Goal: Task Accomplishment & Management: Manage account settings

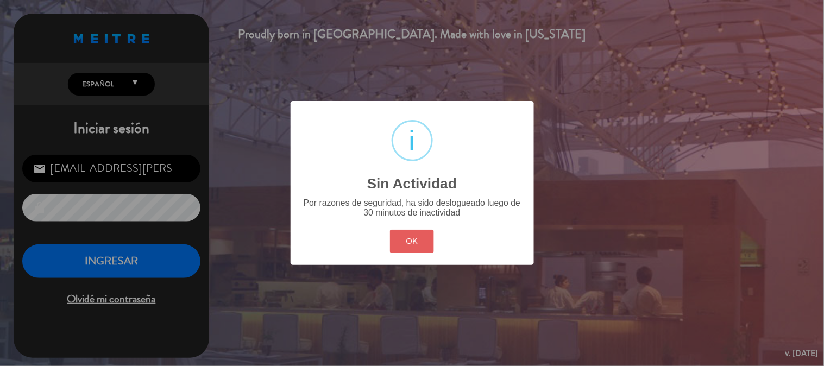
click at [411, 232] on button "OK" at bounding box center [412, 241] width 44 height 23
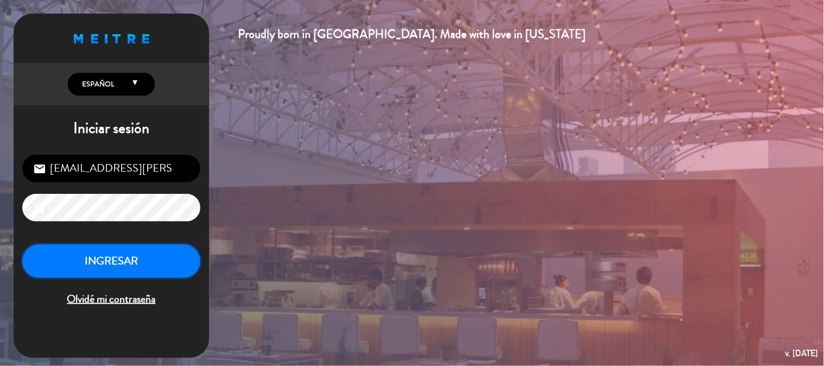
click at [154, 267] on button "INGRESAR" at bounding box center [111, 261] width 178 height 34
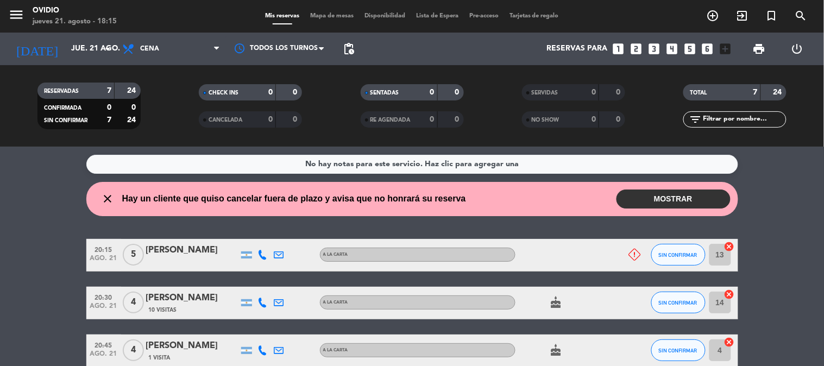
click at [681, 200] on button "MOSTRAR" at bounding box center [673, 199] width 114 height 19
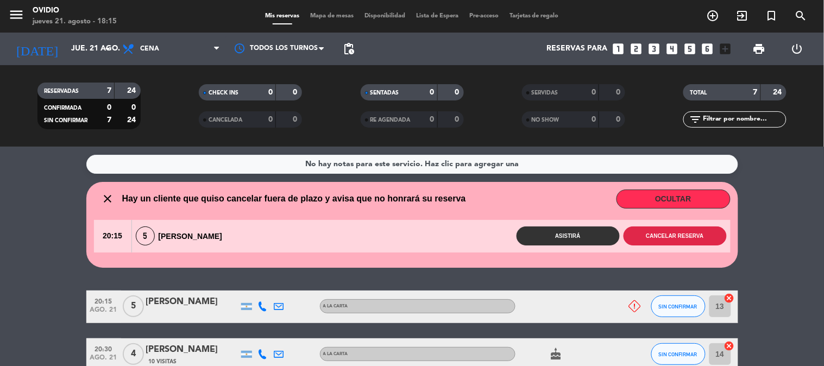
click at [665, 235] on button "Cancelar reserva" at bounding box center [674, 235] width 103 height 19
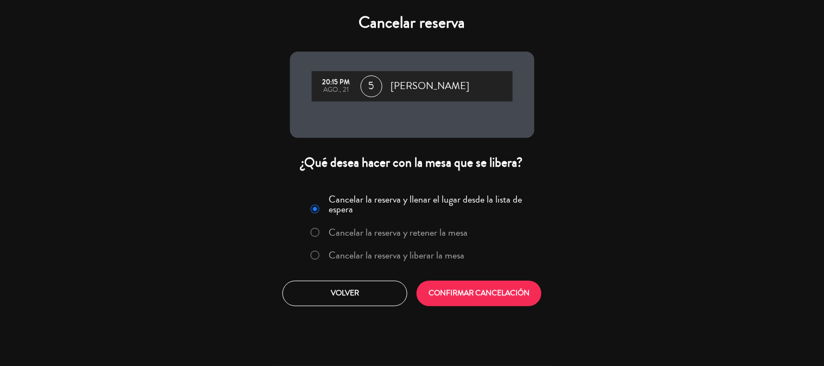
click at [452, 253] on label "Cancelar la reserva y liberar la mesa" at bounding box center [397, 255] width 136 height 10
click at [465, 296] on button "CONFIRMAR CANCELACIÓN" at bounding box center [479, 294] width 125 height 26
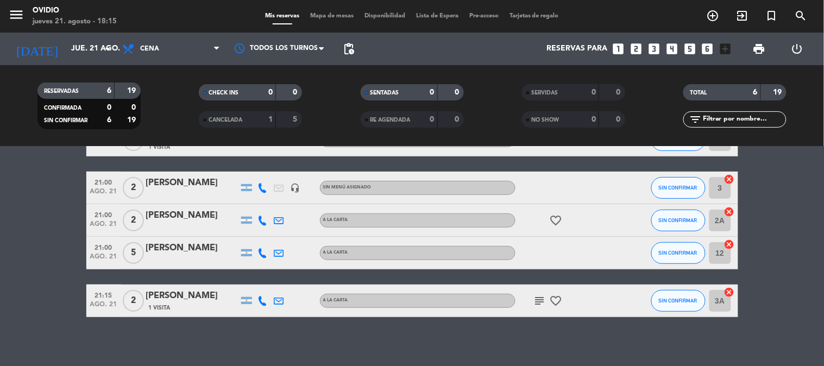
scroll to position [125, 0]
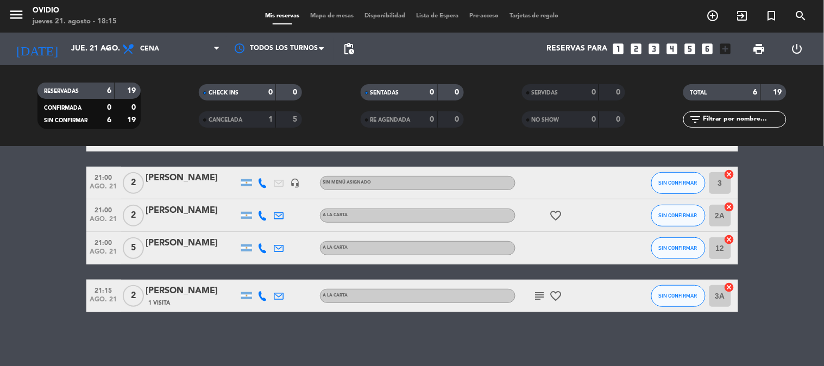
click at [541, 297] on icon "subject" at bounding box center [539, 295] width 13 height 13
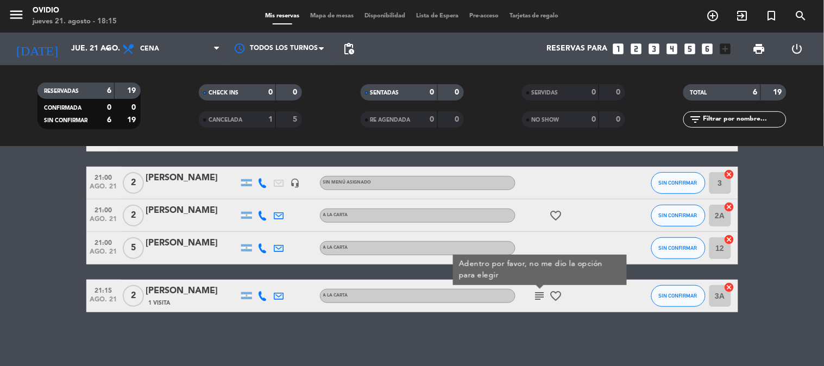
click at [523, 307] on div "subject Adentro por favor, no me dio la opción para elegir favorite_border" at bounding box center [564, 296] width 98 height 32
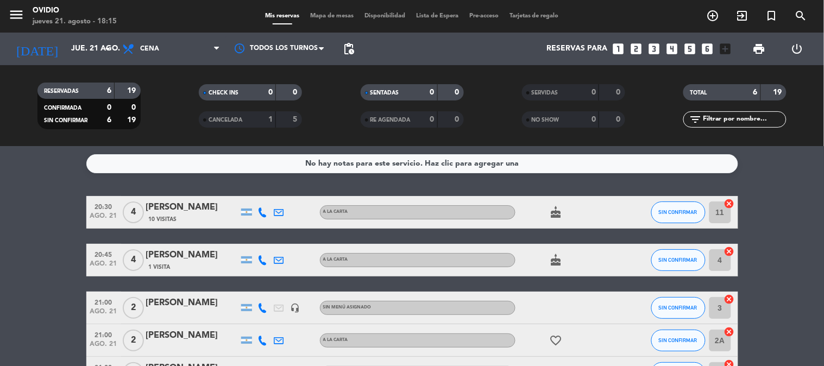
scroll to position [0, 0]
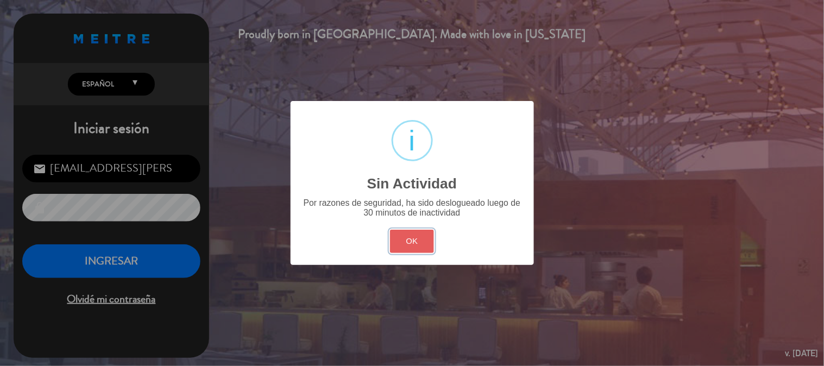
click at [424, 241] on button "OK" at bounding box center [412, 241] width 44 height 23
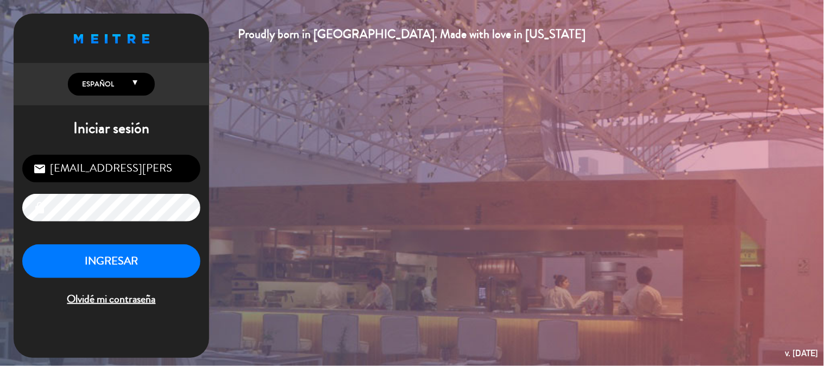
click at [164, 238] on div "[EMAIL_ADDRESS][PERSON_NAME][DOMAIN_NAME] email lock INGRESAR Olvidé mi contras…" at bounding box center [112, 231] width 196 height 171
click at [155, 255] on button "INGRESAR" at bounding box center [111, 261] width 178 height 34
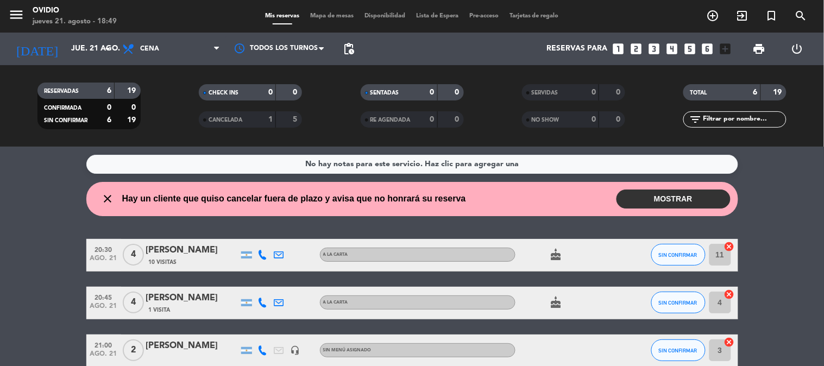
click at [710, 199] on button "MOSTRAR" at bounding box center [673, 199] width 114 height 19
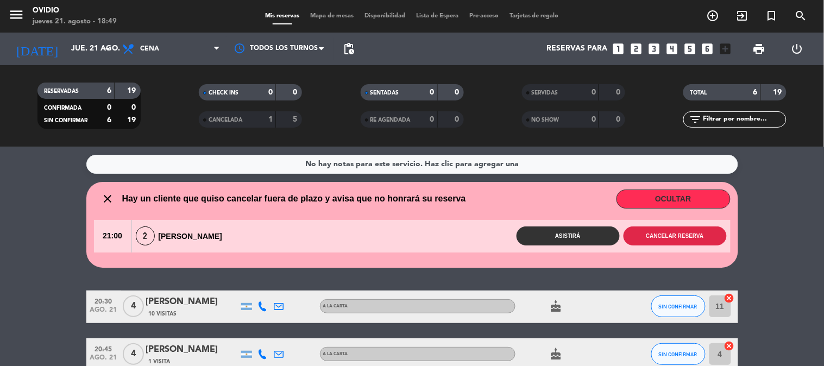
click at [685, 232] on button "Cancelar reserva" at bounding box center [674, 235] width 103 height 19
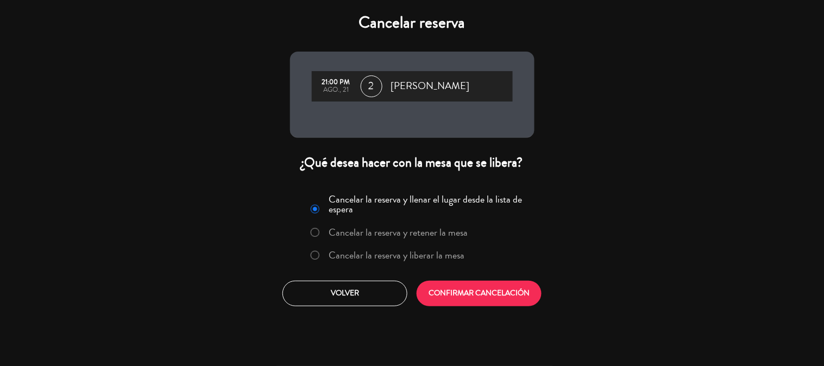
click at [385, 262] on label "Cancelar la reserva y liberar la mesa" at bounding box center [387, 256] width 165 height 20
click at [476, 289] on button "CONFIRMAR CANCELACIÓN" at bounding box center [479, 294] width 125 height 26
